Goal: Find specific page/section: Find specific page/section

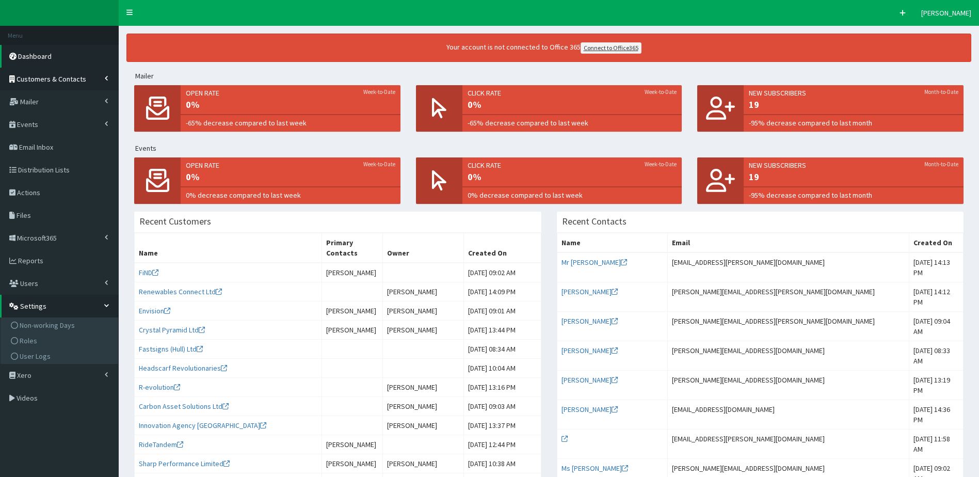
click at [43, 77] on span "Customers & Contacts" at bounding box center [52, 78] width 70 height 9
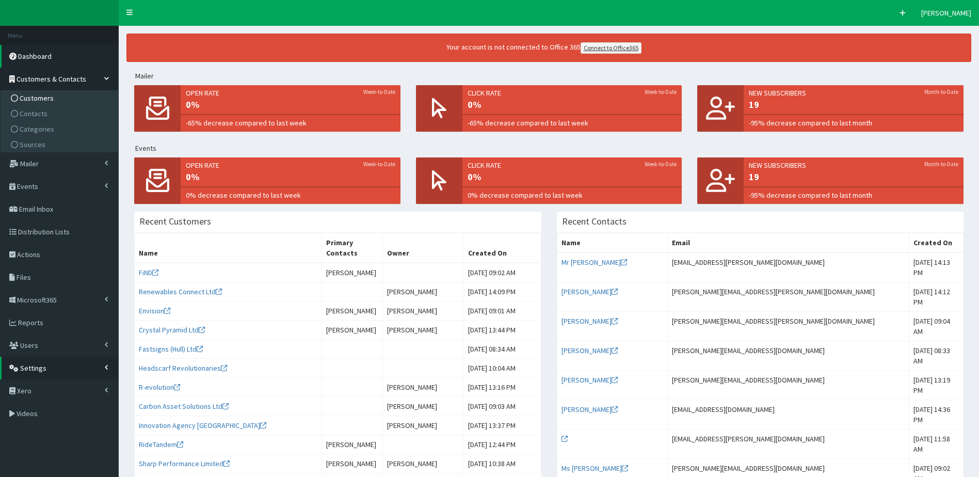
click at [36, 97] on span "Customers" at bounding box center [37, 97] width 34 height 9
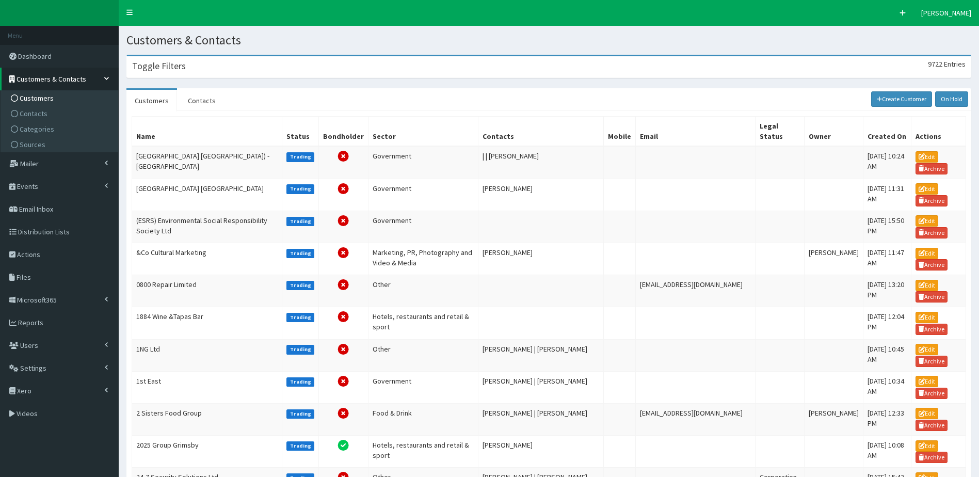
click at [340, 71] on div "Toggle Filters 9722 Entries" at bounding box center [549, 66] width 844 height 21
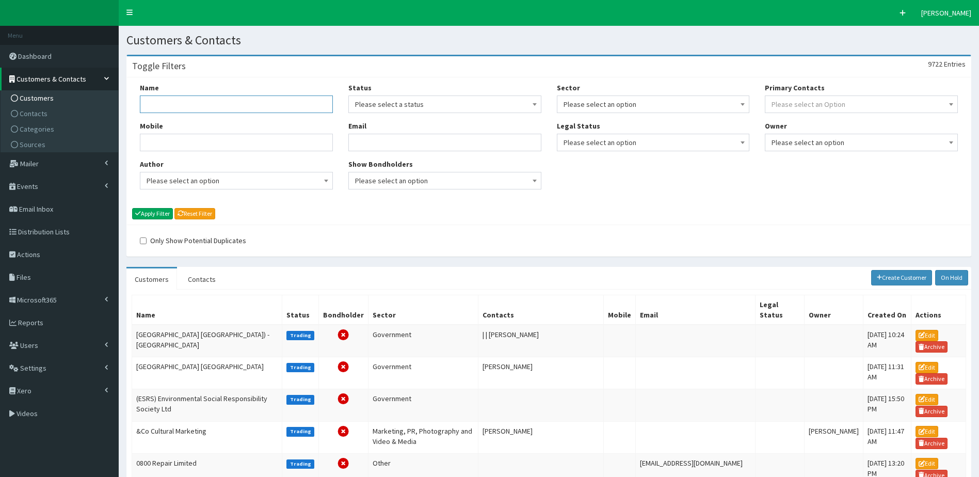
click at [284, 110] on input "Name" at bounding box center [236, 104] width 193 height 18
type input "spencer"
click at [132, 208] on button "Apply Filter" at bounding box center [152, 213] width 41 height 11
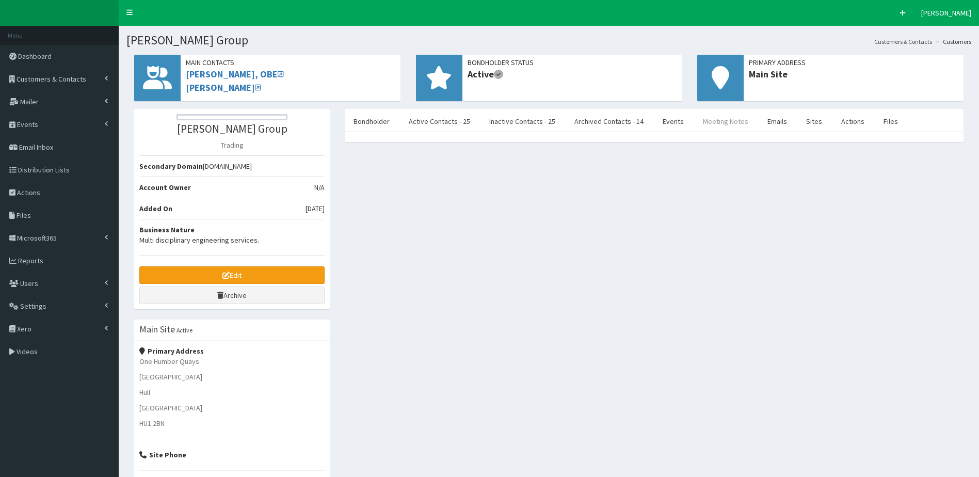
click at [728, 121] on link "Meeting Notes" at bounding box center [726, 121] width 62 height 22
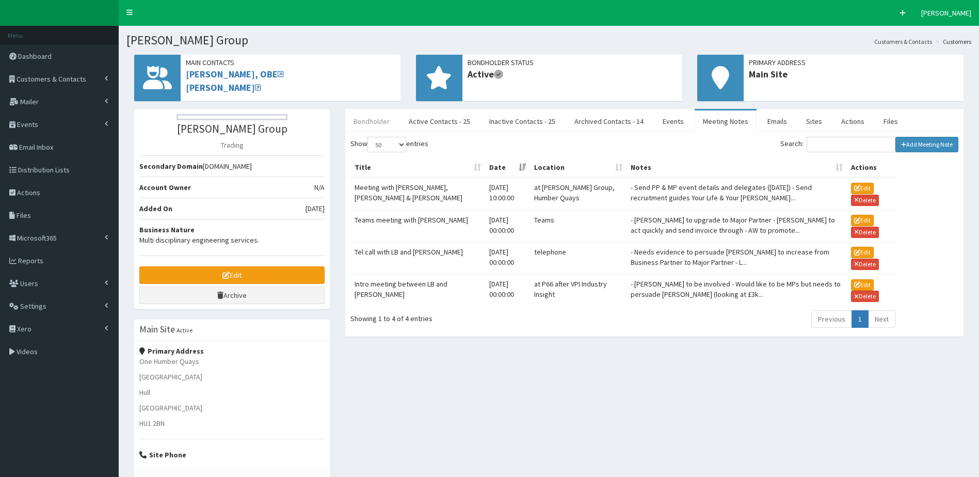
click at [370, 121] on link "Bondholder" at bounding box center [371, 121] width 53 height 22
